Goal: Navigation & Orientation: Find specific page/section

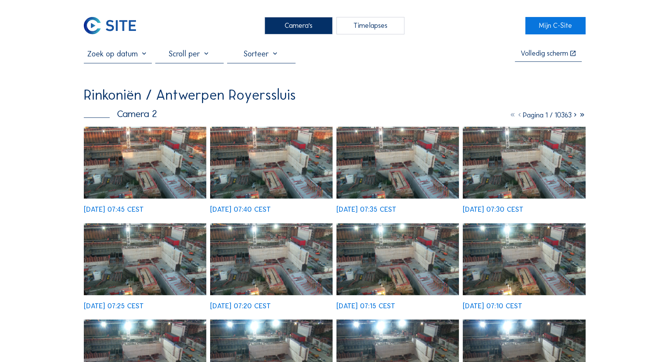
click at [323, 22] on div "Camera's" at bounding box center [299, 26] width 68 height 18
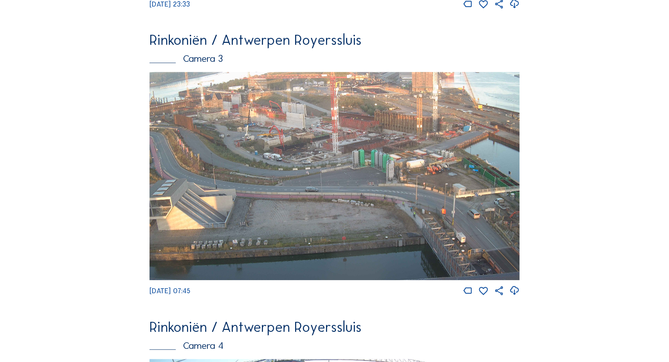
click at [331, 146] on img at bounding box center [335, 176] width 370 height 208
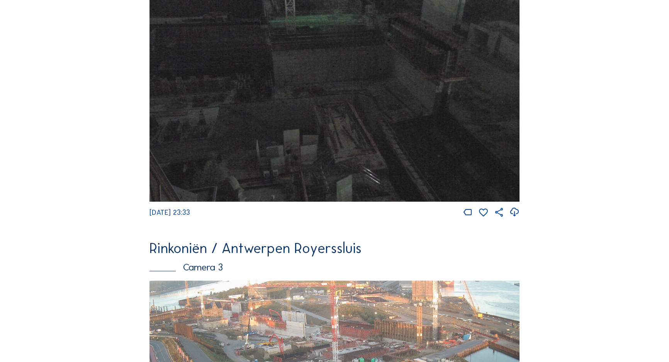
scroll to position [923, 0]
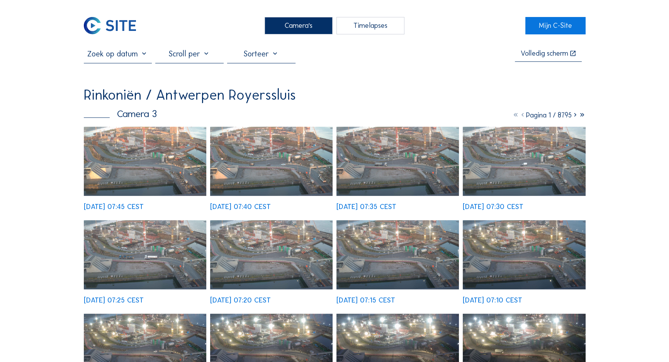
click at [147, 144] on img at bounding box center [145, 161] width 123 height 69
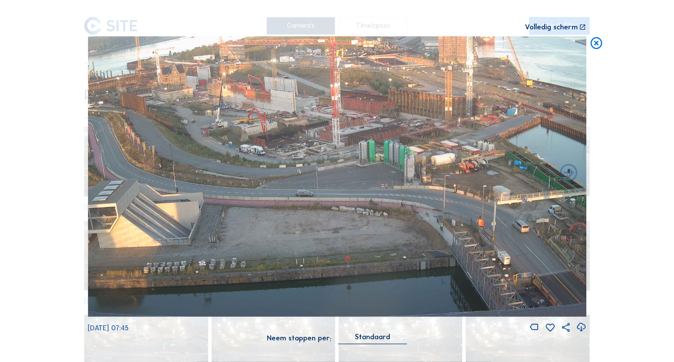
click at [592, 43] on icon at bounding box center [597, 43] width 14 height 15
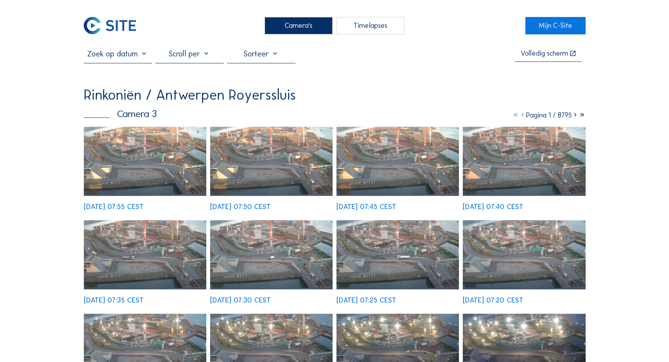
click at [158, 220] on div "[DATE] 07:35 CEST" at bounding box center [145, 261] width 123 height 83
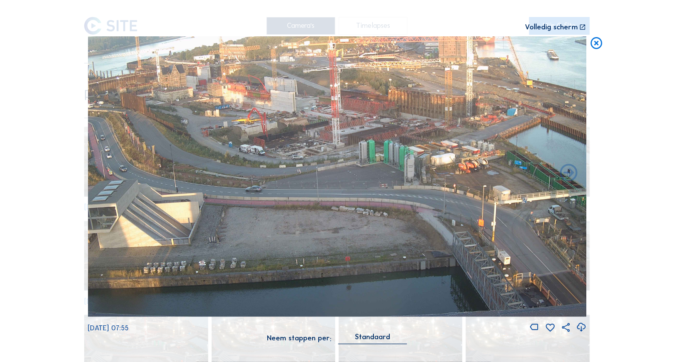
click at [596, 48] on icon at bounding box center [597, 43] width 14 height 15
